Goal: Task Accomplishment & Management: Manage account settings

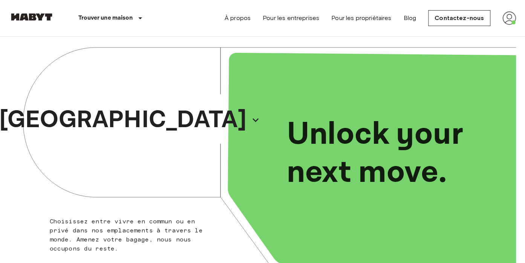
click at [512, 19] on img at bounding box center [509, 18] width 14 height 14
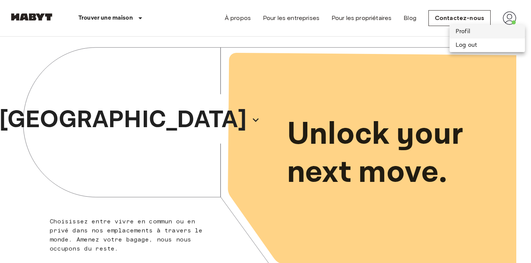
click at [468, 29] on li "Profil" at bounding box center [486, 32] width 75 height 14
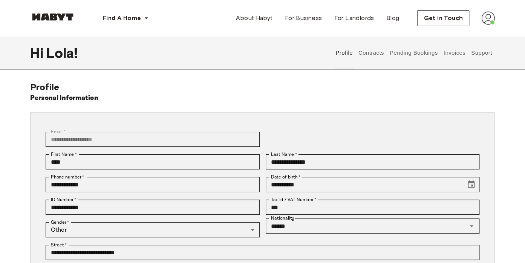
click at [364, 49] on button "Contracts" at bounding box center [371, 52] width 28 height 33
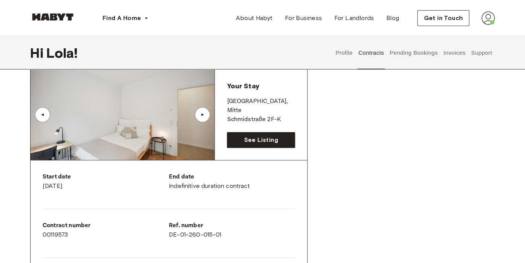
scroll to position [159, 0]
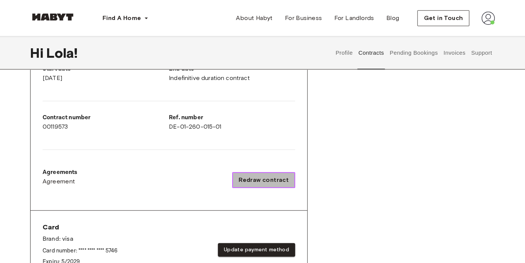
click at [276, 182] on span "Redraw contract" at bounding box center [264, 179] width 50 height 9
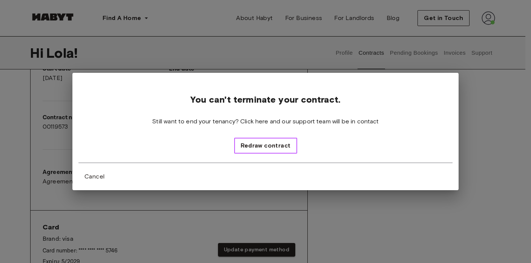
click at [263, 147] on span "Redraw contract" at bounding box center [265, 145] width 50 height 9
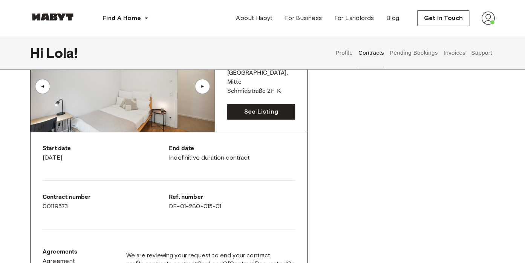
scroll to position [0, 0]
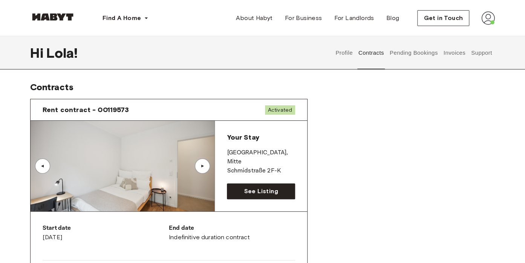
click at [477, 54] on button "Support" at bounding box center [481, 52] width 23 height 33
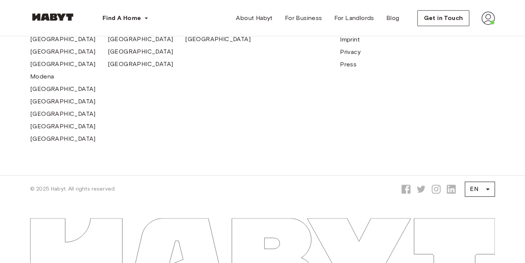
scroll to position [349, 0]
